Goal: Task Accomplishment & Management: Use online tool/utility

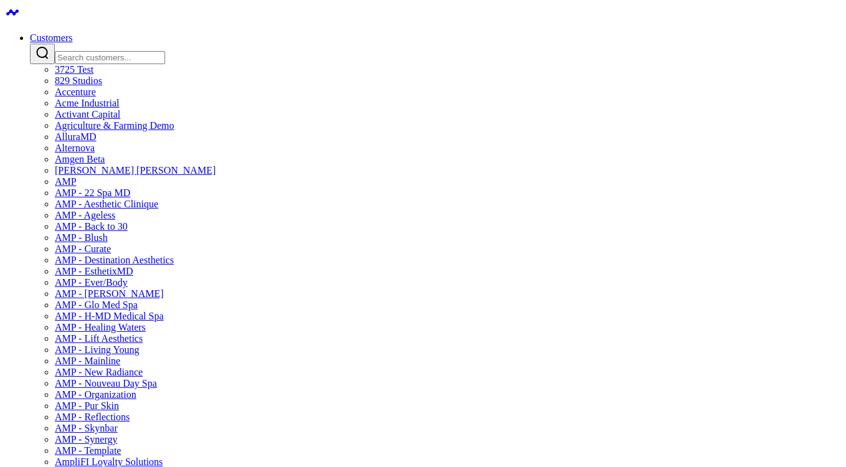
click at [446, 57] on div at bounding box center [435, 54] width 811 height 21
click at [165, 53] on input "Search customers input" at bounding box center [110, 57] width 110 height 13
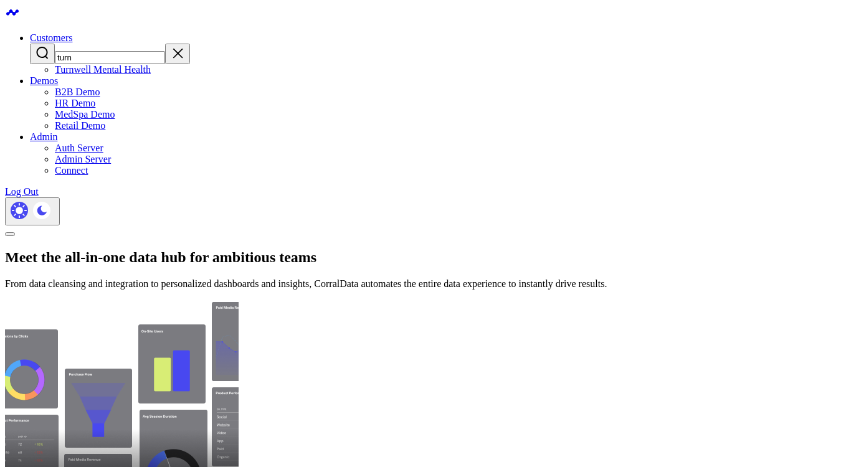
type input "turn"
click at [151, 75] on link "Turnwell Mental Health" at bounding box center [103, 69] width 96 height 11
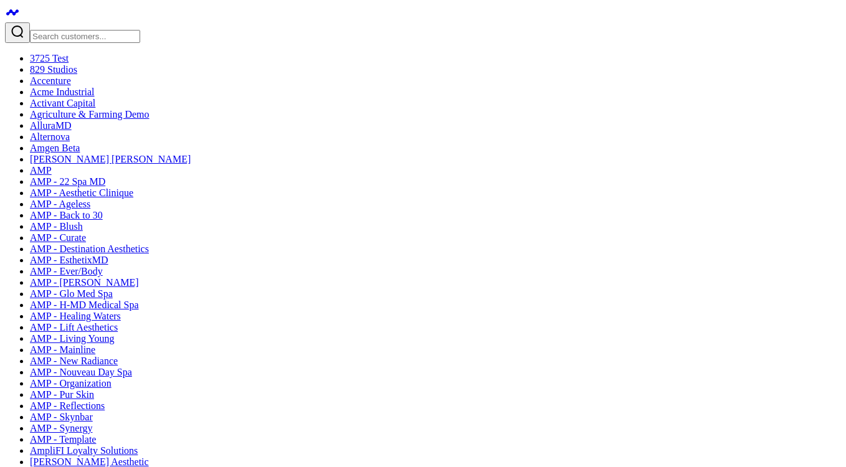
scroll to position [42, 0]
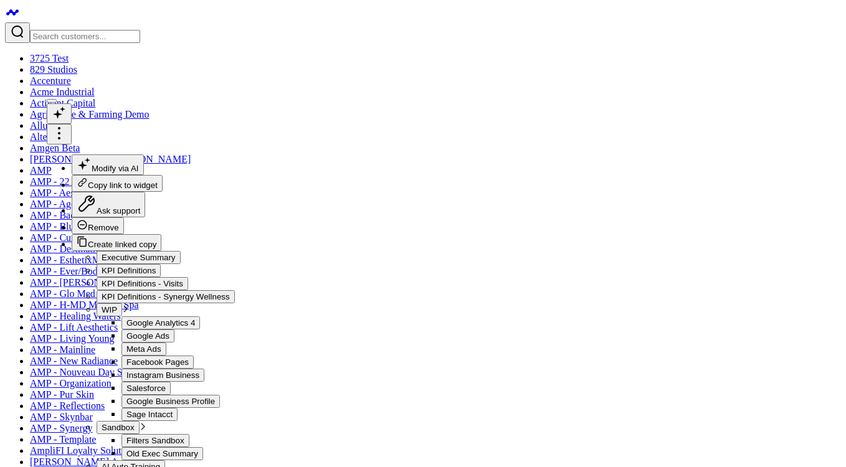
type textarea "Definition: Count of unique appointment "UID" by date by CPT code within their …"
